Goal: Find specific page/section: Find specific page/section

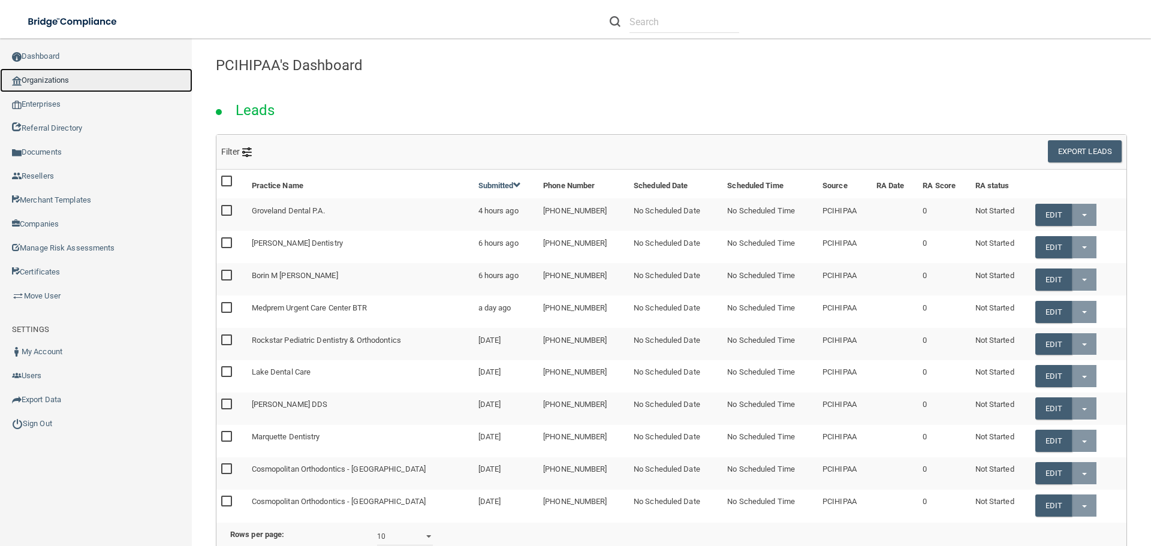
click at [43, 76] on link "Organizations" at bounding box center [96, 80] width 193 height 24
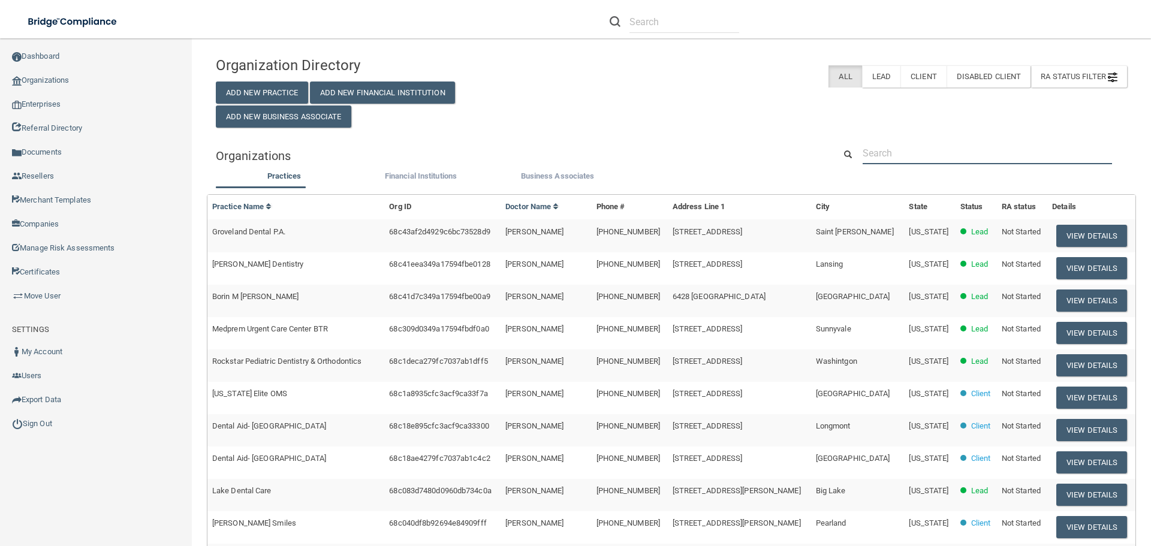
click at [904, 150] on input "text" at bounding box center [987, 153] width 249 height 22
paste input "Dakota Family Dentistry"
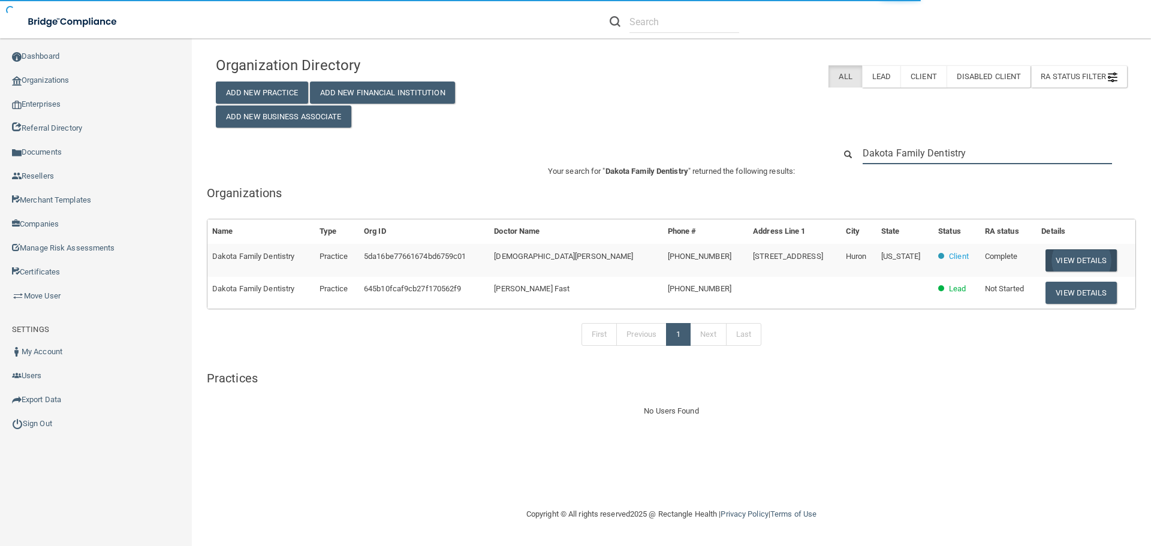
type input "Dakota Family Dentistry"
click at [1067, 261] on button "View Details" at bounding box center [1081, 260] width 71 height 22
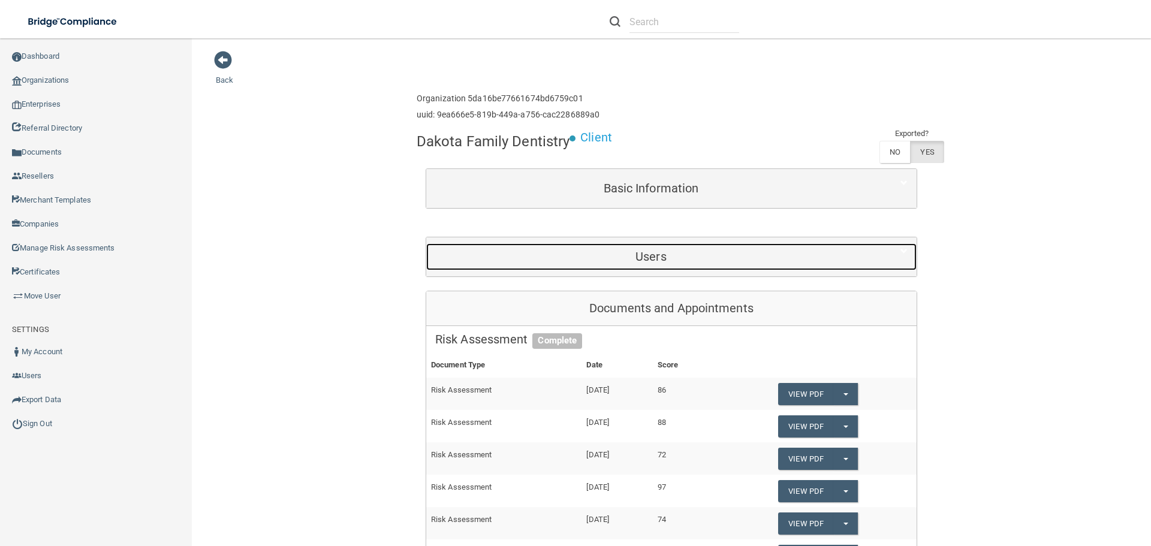
click at [635, 260] on h5 "Users" at bounding box center [651, 256] width 432 height 13
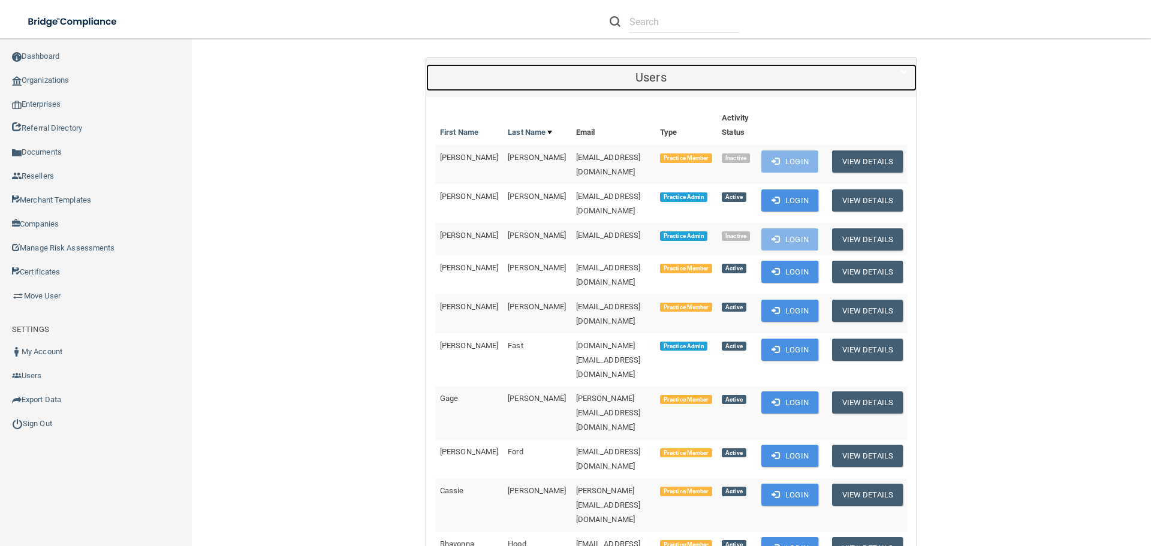
scroll to position [180, 0]
click at [650, 88] on div "Users" at bounding box center [651, 77] width 450 height 27
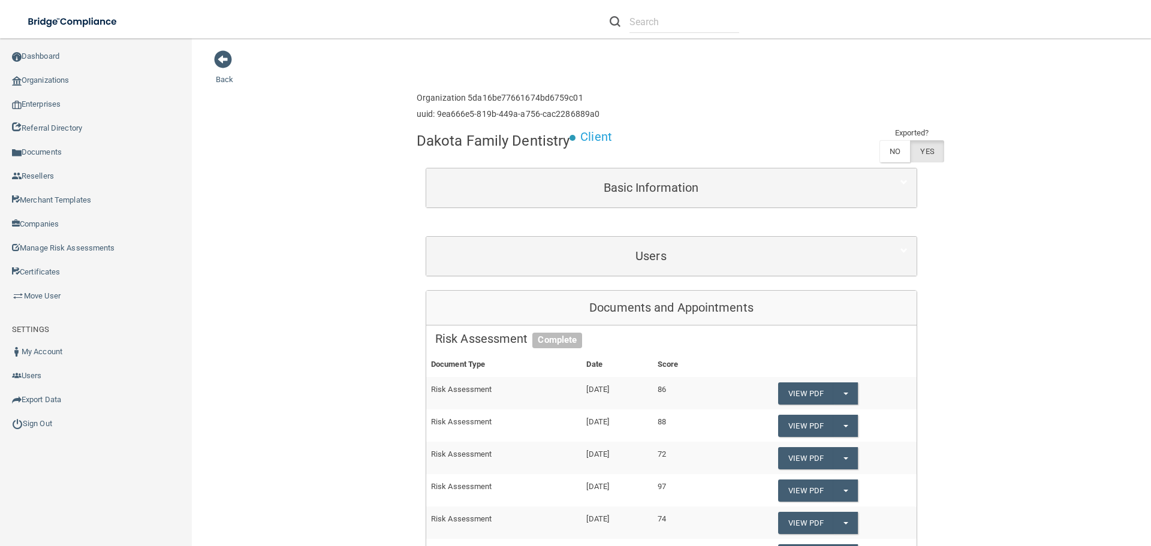
scroll to position [0, 0]
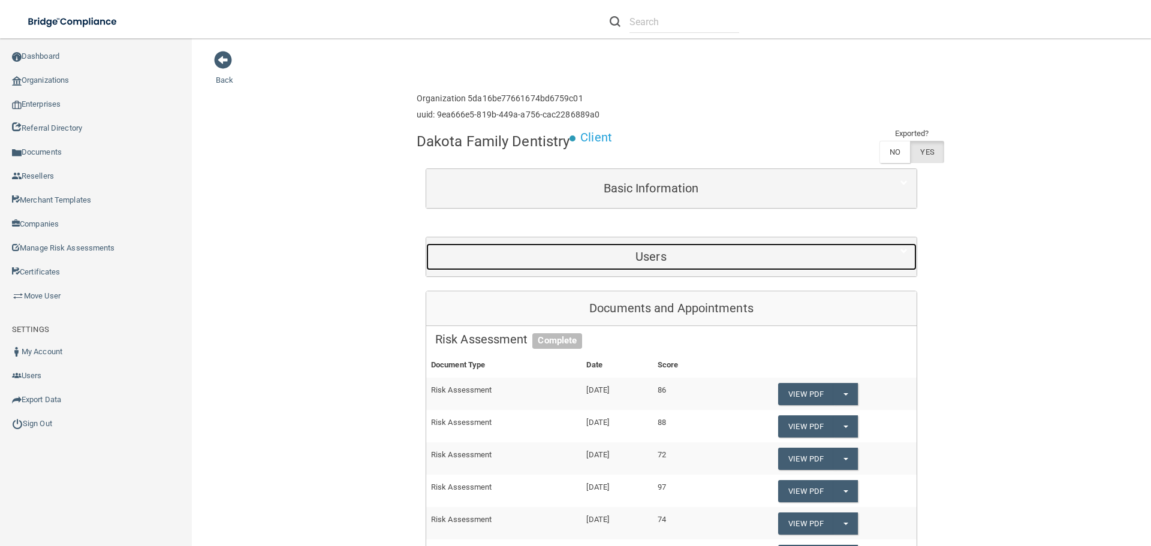
click at [651, 254] on h5 "Users" at bounding box center [651, 256] width 432 height 13
